Goal: Information Seeking & Learning: Learn about a topic

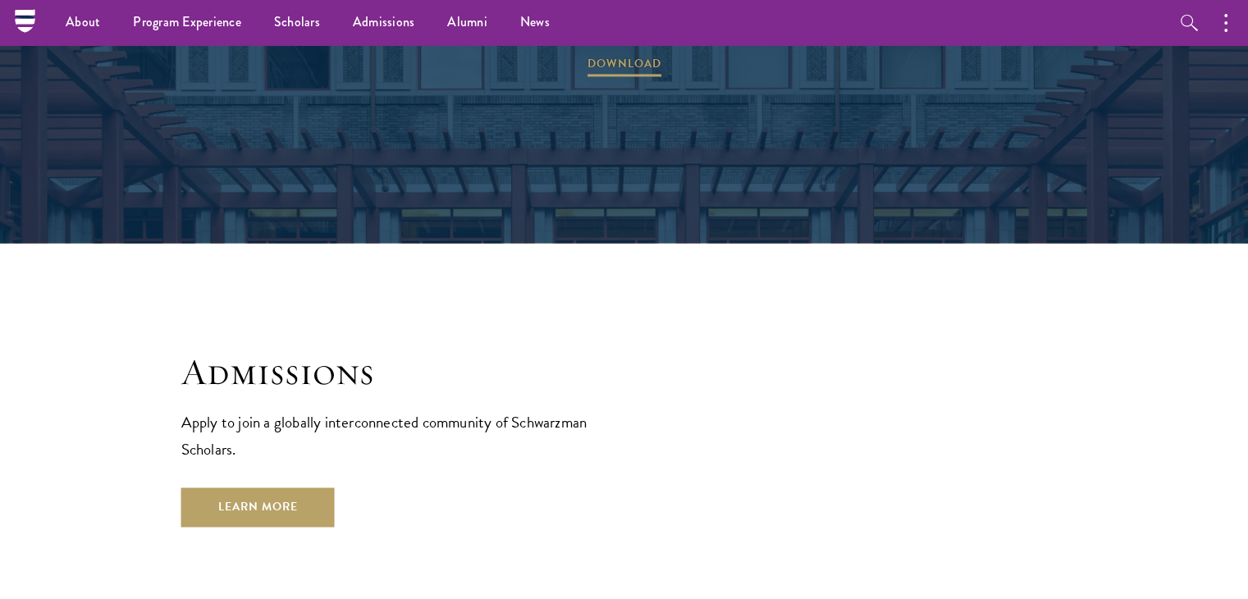
scroll to position [2481, 0]
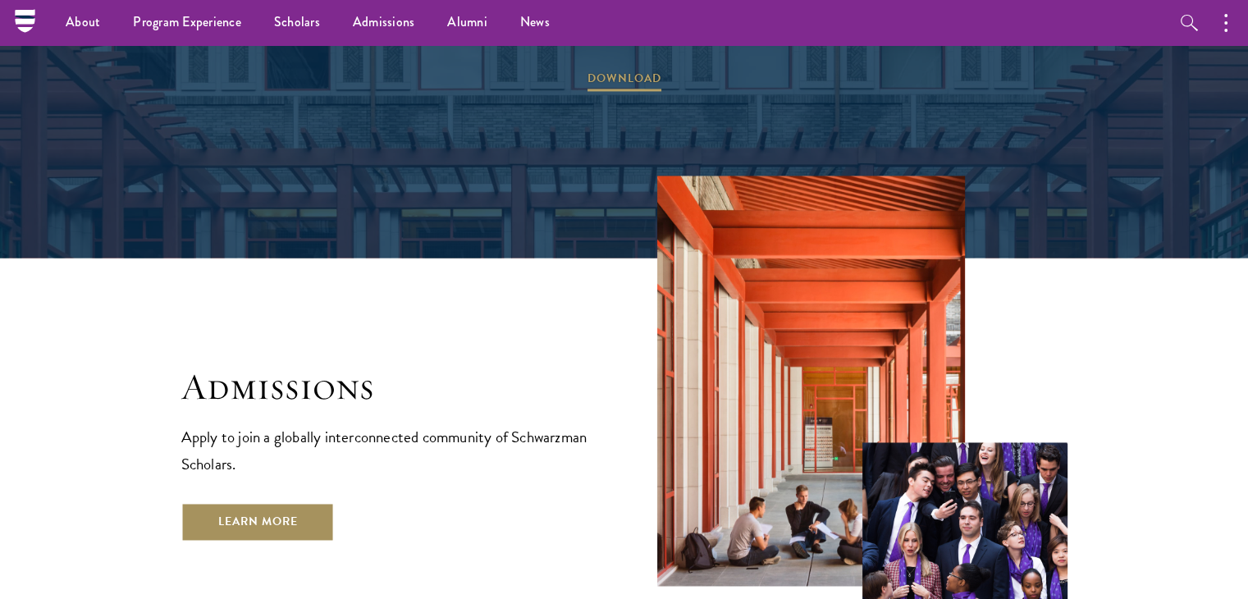
click at [217, 502] on link "Learn More" at bounding box center [257, 521] width 153 height 39
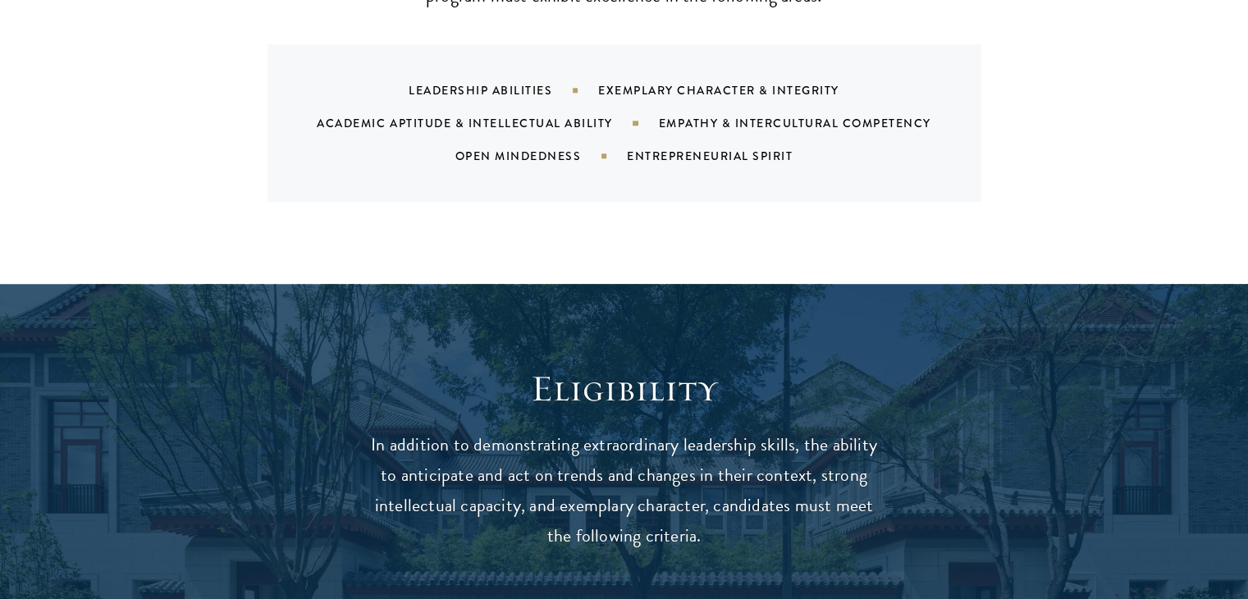
scroll to position [1828, 0]
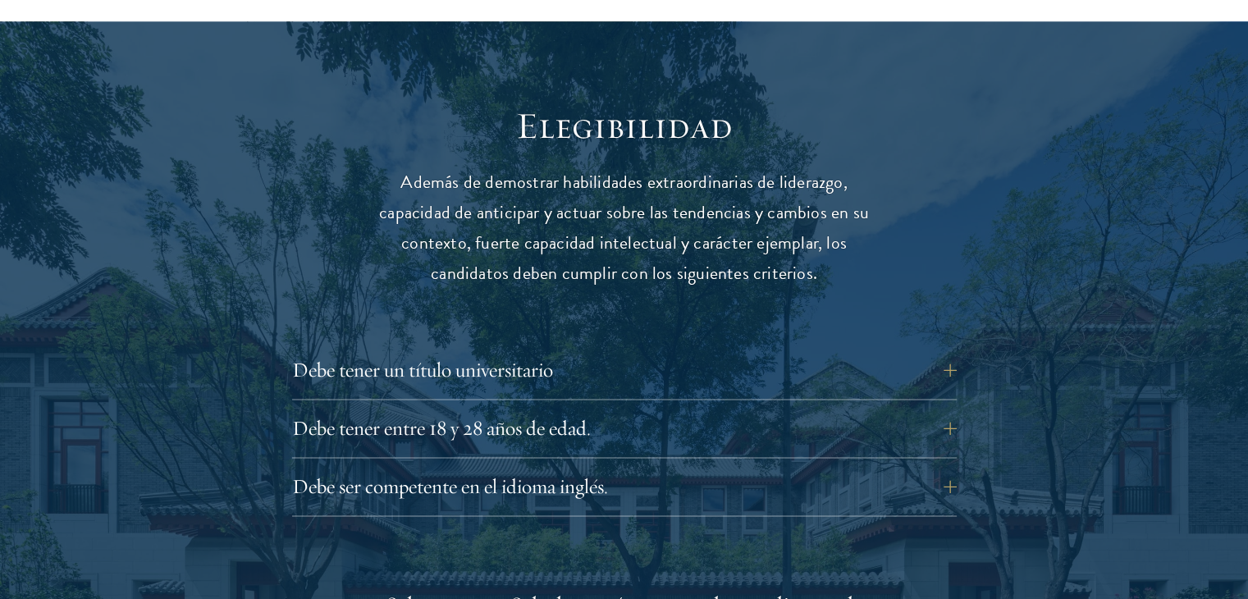
scroll to position [2193, 0]
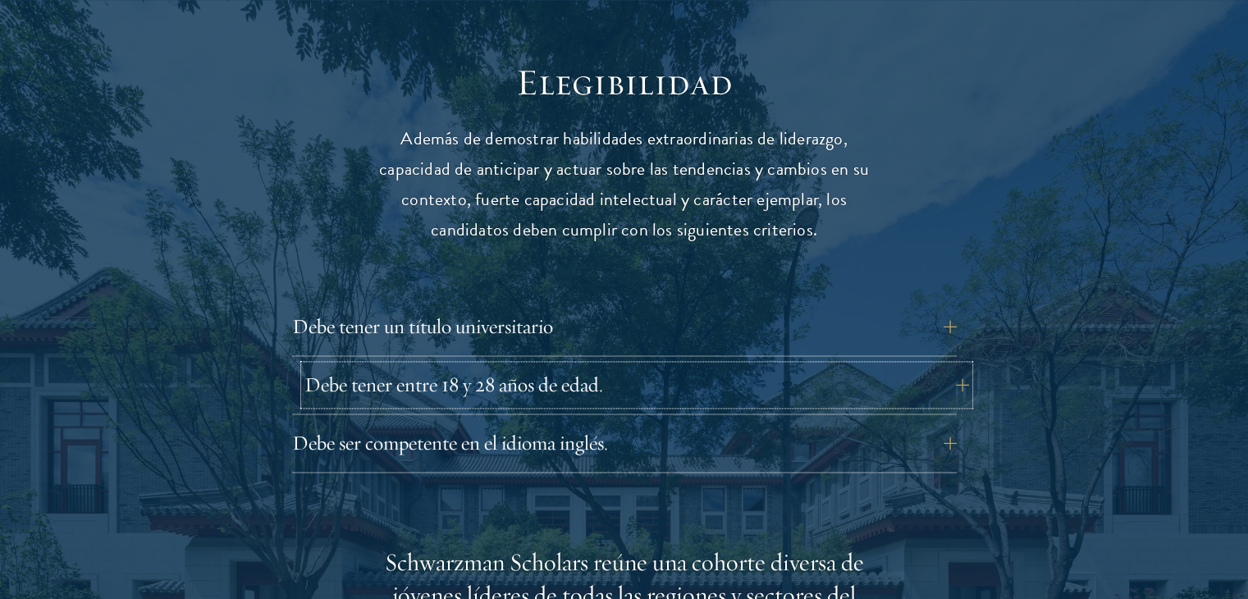
click at [321, 372] on font "Debe tener entre 18 y 28 años de edad." at bounding box center [454, 384] width 299 height 25
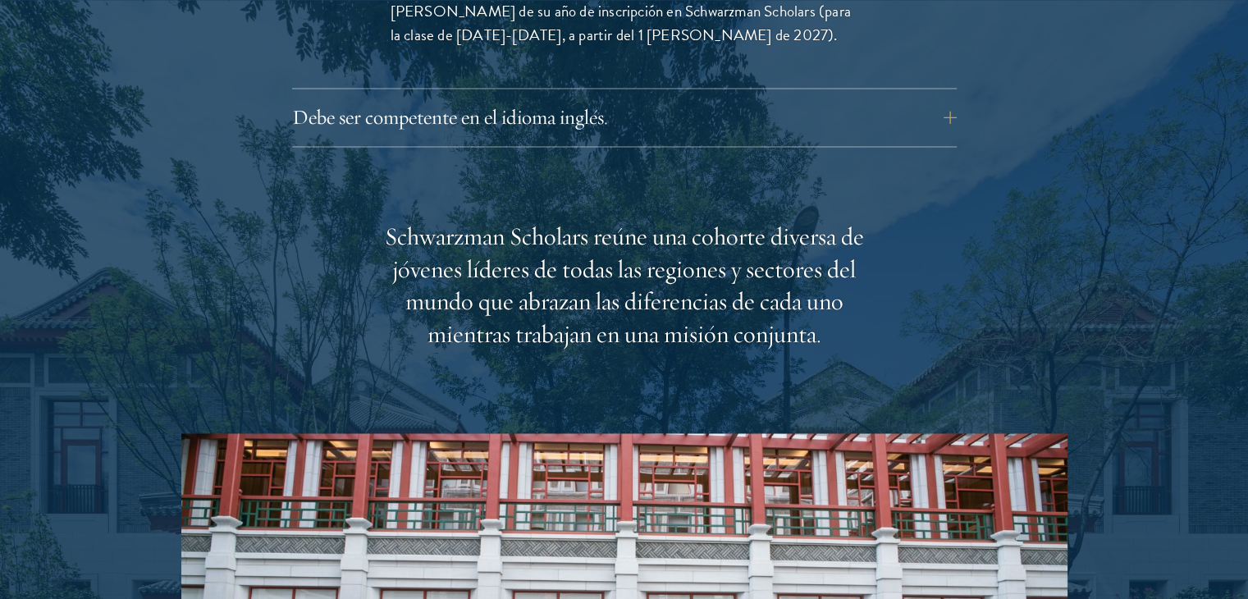
scroll to position [2658, 0]
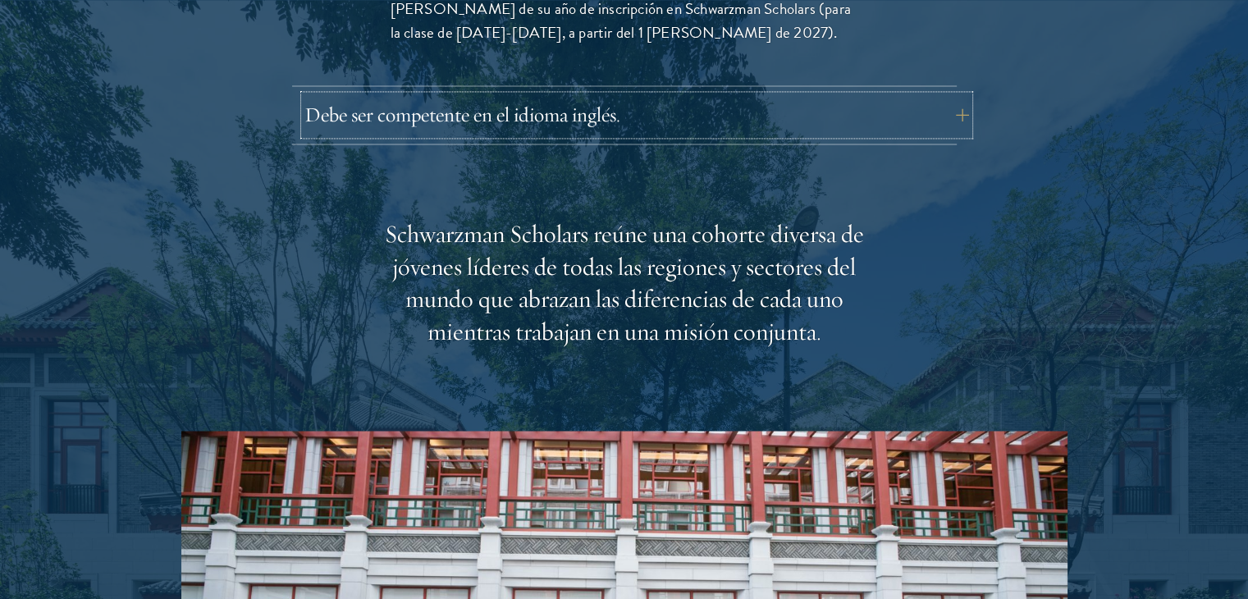
click at [341, 102] on font "Debe ser competente en el idioma inglés." at bounding box center [463, 114] width 316 height 25
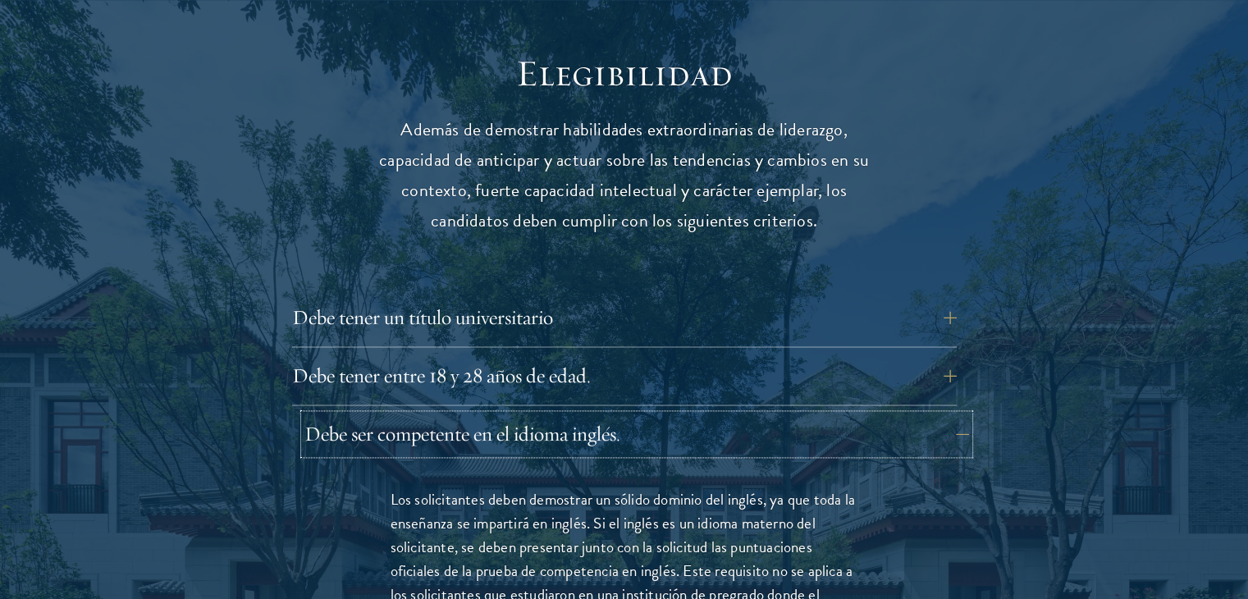
scroll to position [2205, 0]
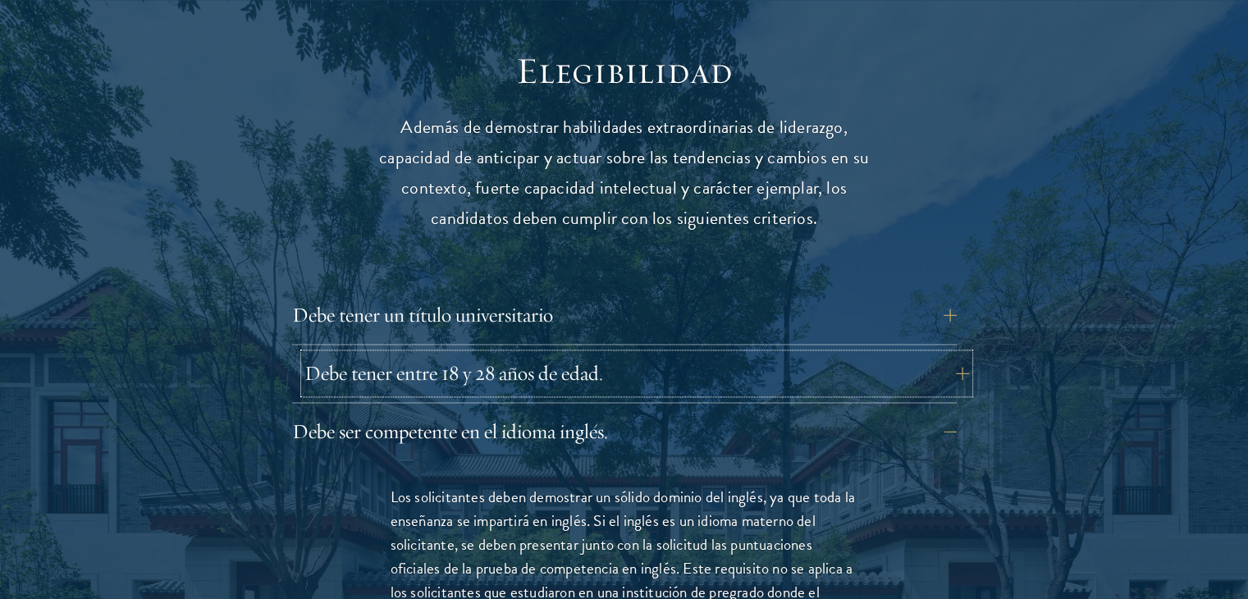
click at [323, 360] on font "Debe tener entre 18 y 28 años de edad." at bounding box center [454, 372] width 299 height 25
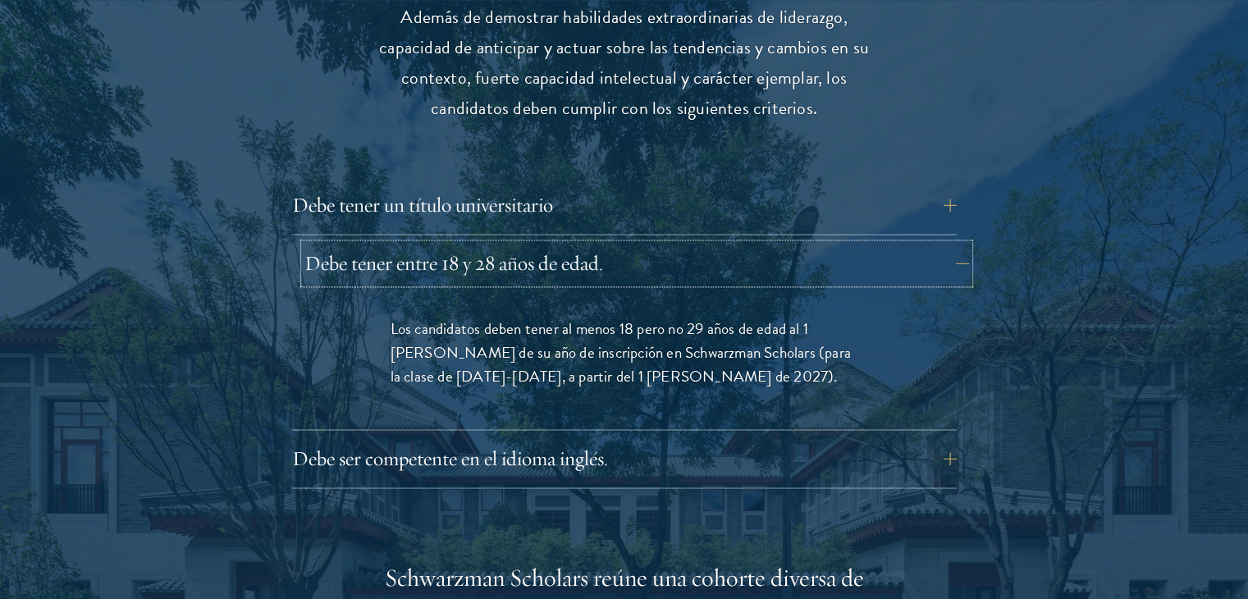
scroll to position [2318, 0]
